Goal: Task Accomplishment & Management: Manage account settings

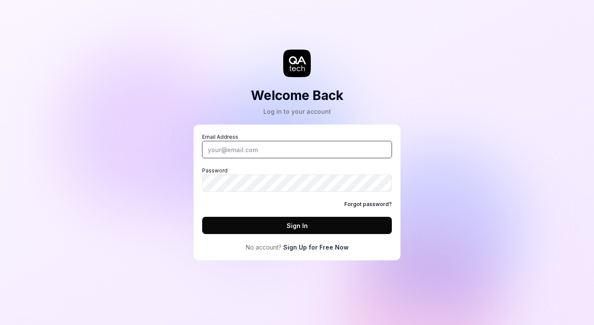
click at [255, 142] on input "Email Address" at bounding box center [297, 149] width 190 height 17
type input "[EMAIL_ADDRESS][DOMAIN_NAME]"
click at [255, 194] on div "Email Address [EMAIL_ADDRESS][DOMAIN_NAME] Password Forgot password? Sign In" at bounding box center [297, 183] width 190 height 101
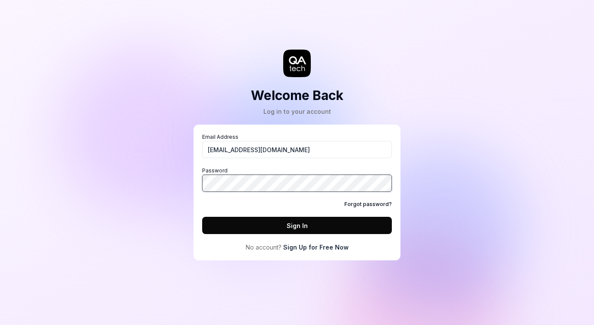
click at [202, 217] on button "Sign In" at bounding box center [297, 225] width 190 height 17
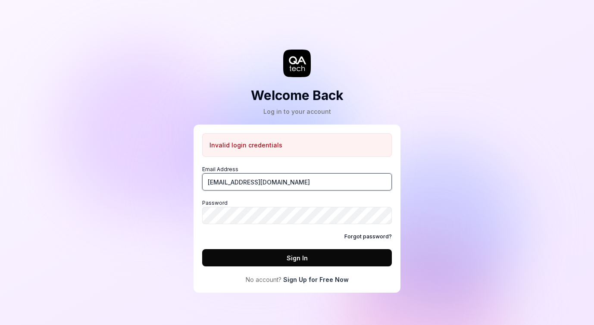
click at [221, 183] on input "[EMAIL_ADDRESS][DOMAIN_NAME]" at bounding box center [297, 181] width 190 height 17
click at [320, 182] on input "[EMAIL_ADDRESS][DOMAIN_NAME]" at bounding box center [297, 181] width 190 height 17
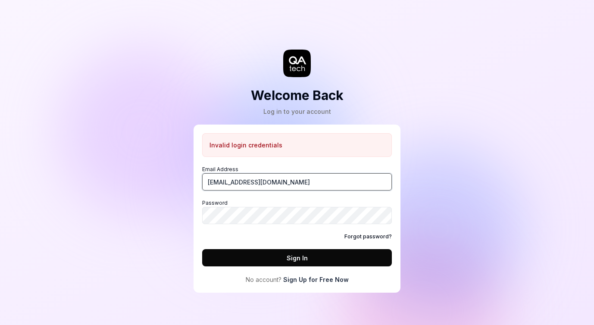
click at [252, 183] on input "[EMAIL_ADDRESS][DOMAIN_NAME]" at bounding box center [297, 181] width 190 height 17
